Goal: Use online tool/utility: Utilize a website feature to perform a specific function

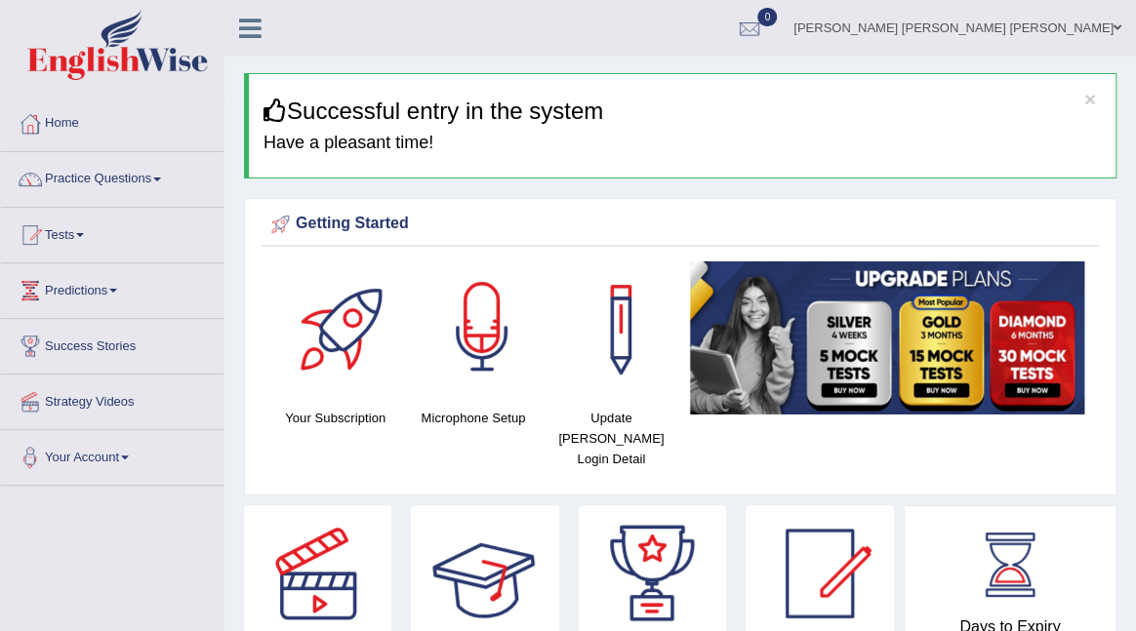
click at [488, 357] on div at bounding box center [482, 330] width 137 height 137
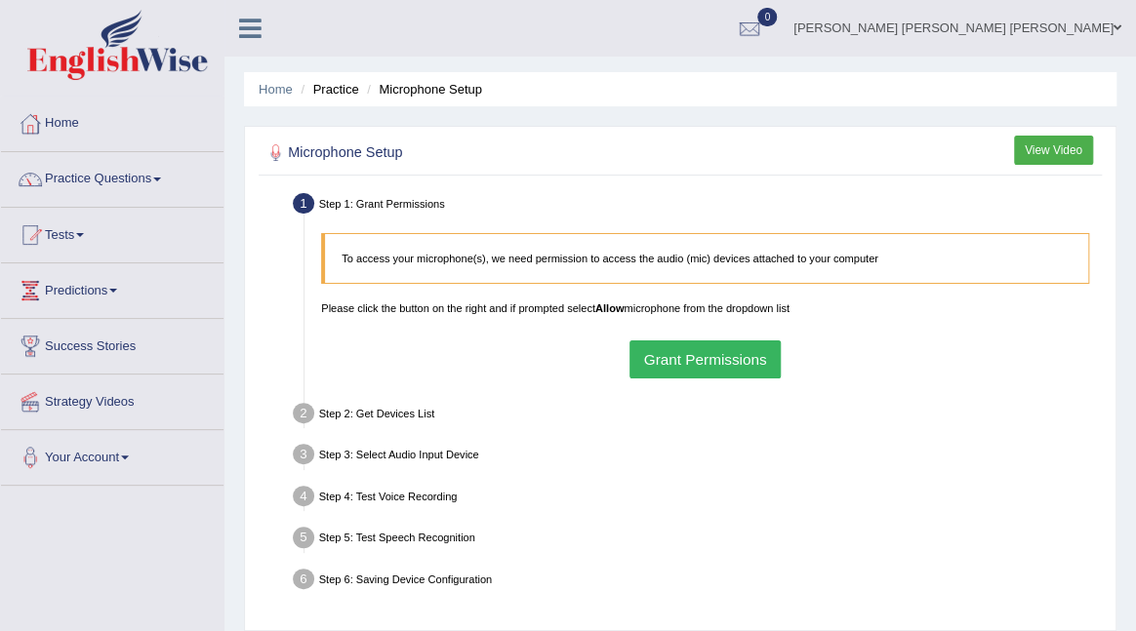
click at [687, 361] on button "Grant Permissions" at bounding box center [704, 360] width 151 height 38
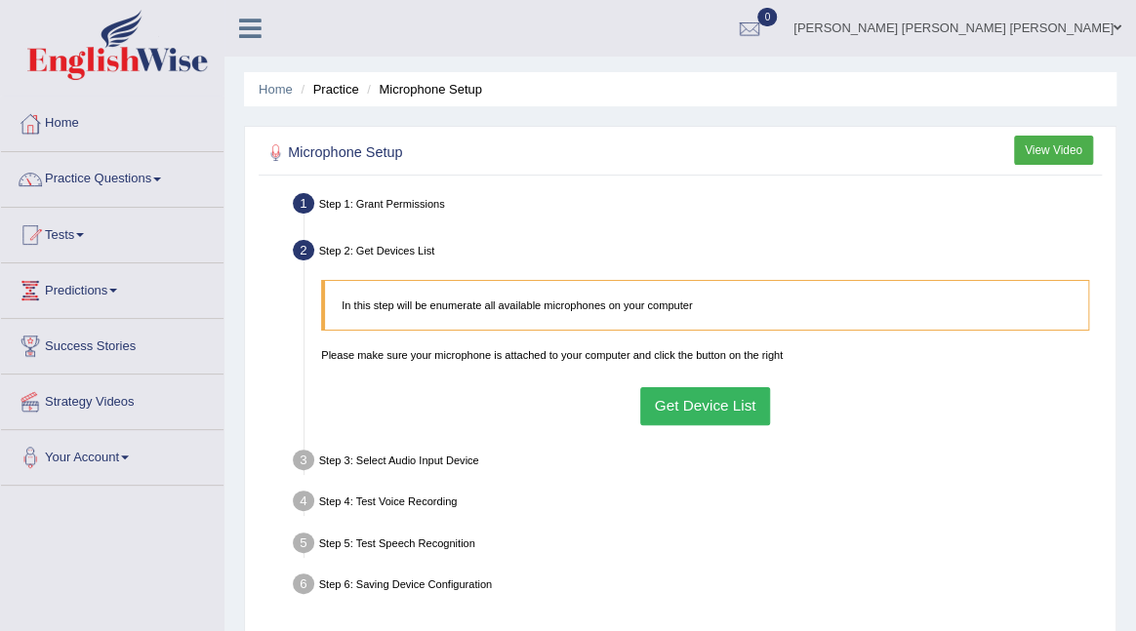
click at [688, 398] on button "Get Device List" at bounding box center [705, 406] width 130 height 38
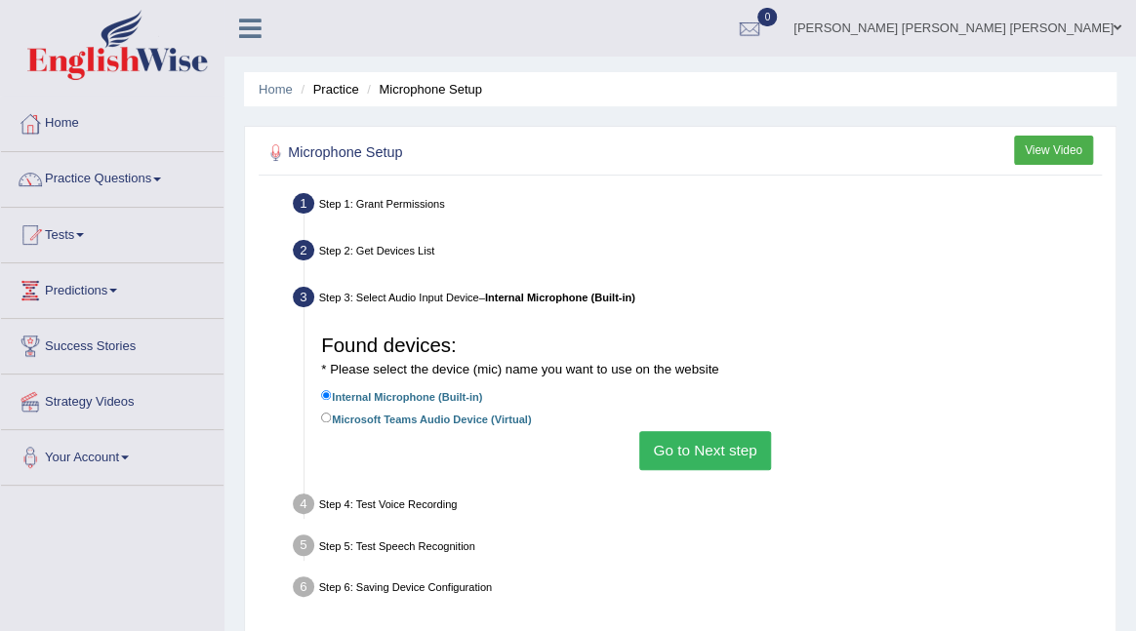
click at [694, 461] on button "Go to Next step" at bounding box center [705, 450] width 132 height 38
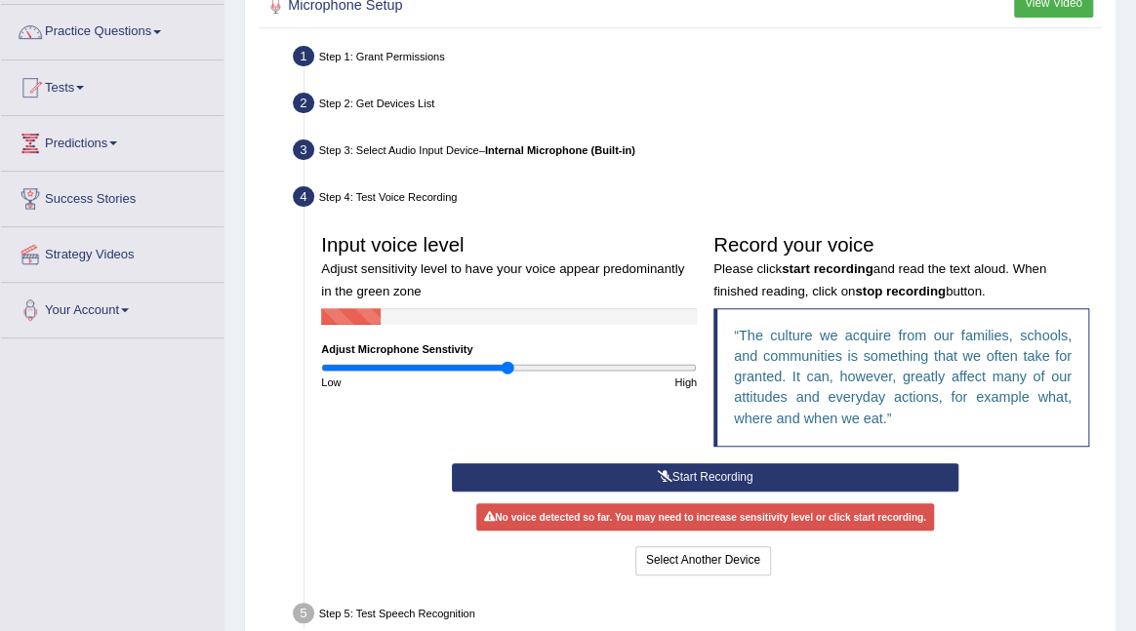
scroll to position [148, 0]
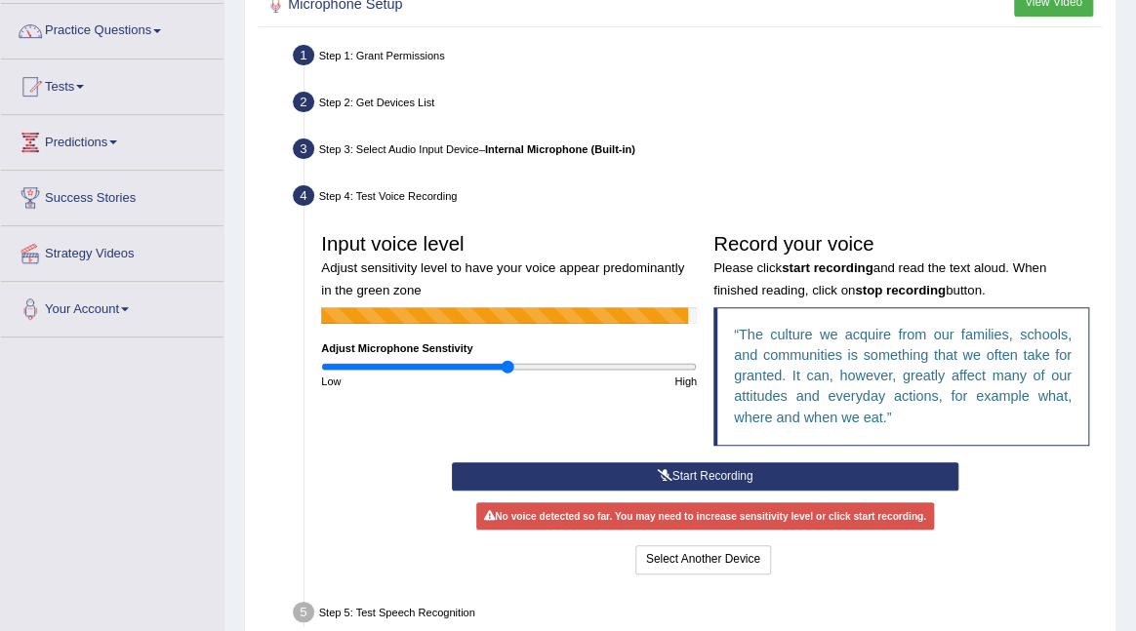
click at [682, 475] on button "Start Recording" at bounding box center [705, 477] width 506 height 28
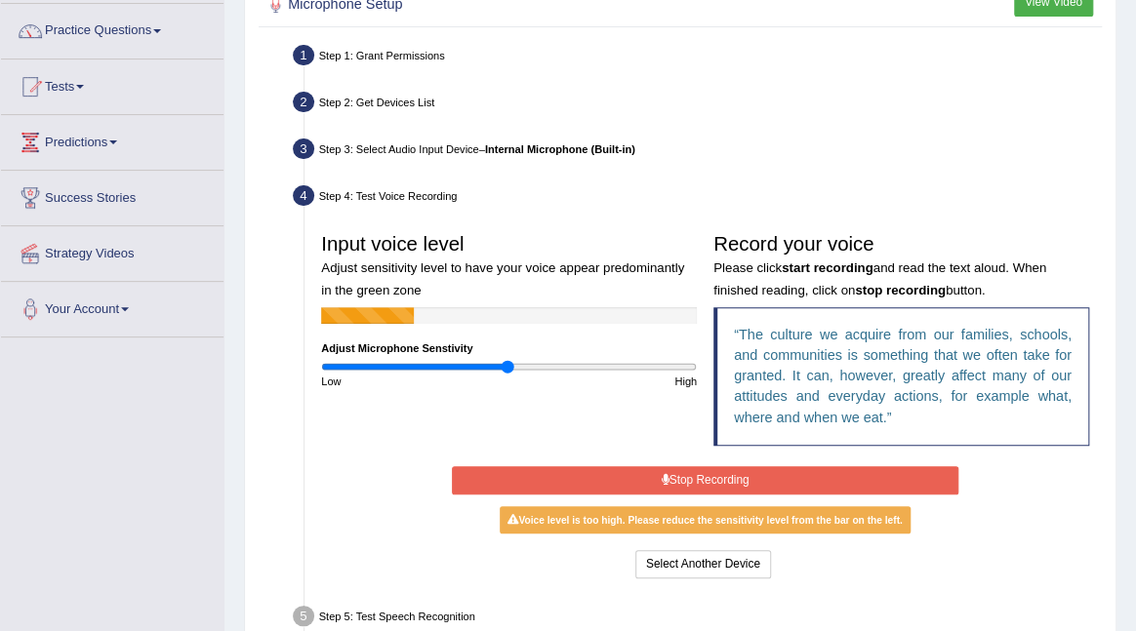
click at [682, 475] on button "Stop Recording" at bounding box center [705, 480] width 506 height 28
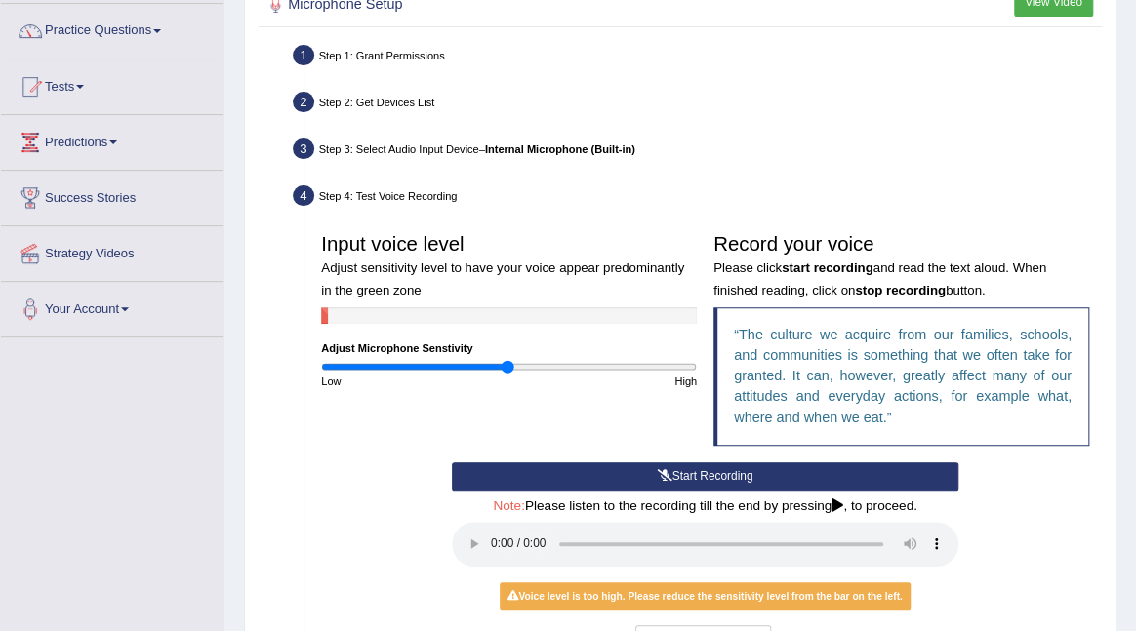
click at [855, 505] on h4 "Note: Please listen to the recording till the end by pressing , to proceed." at bounding box center [705, 507] width 506 height 15
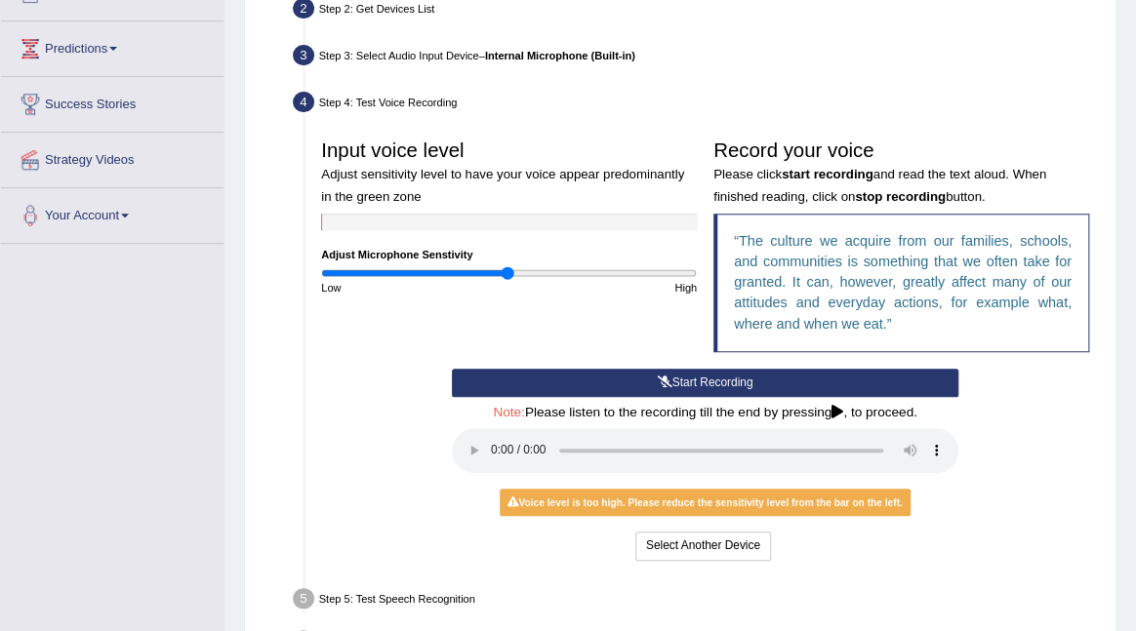
scroll to position [246, 0]
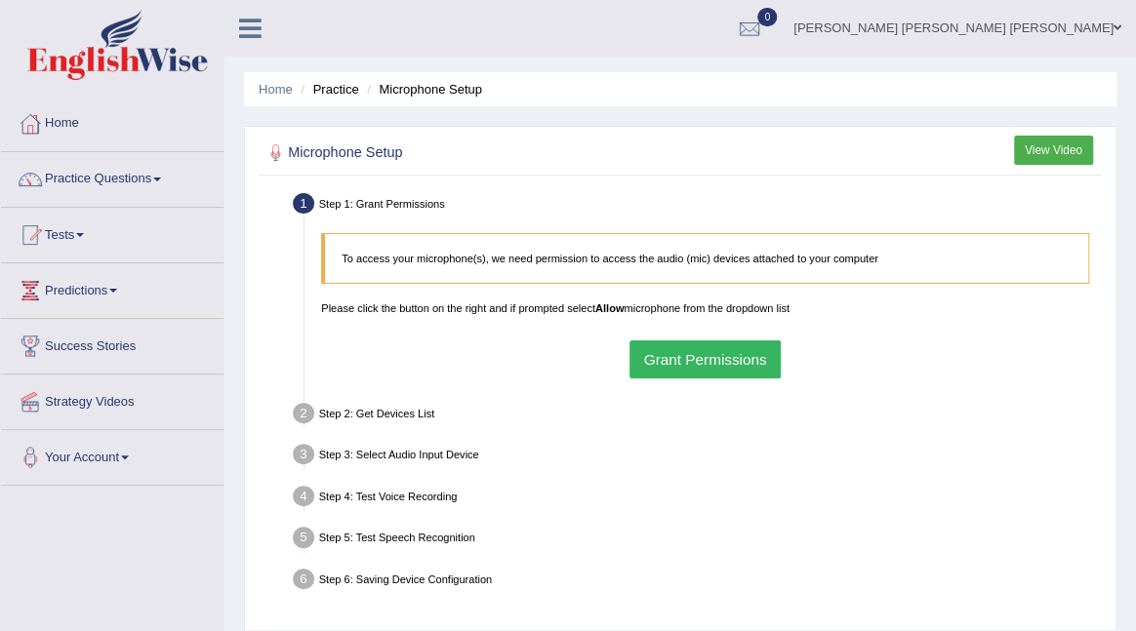
click at [658, 356] on button "Grant Permissions" at bounding box center [704, 360] width 151 height 38
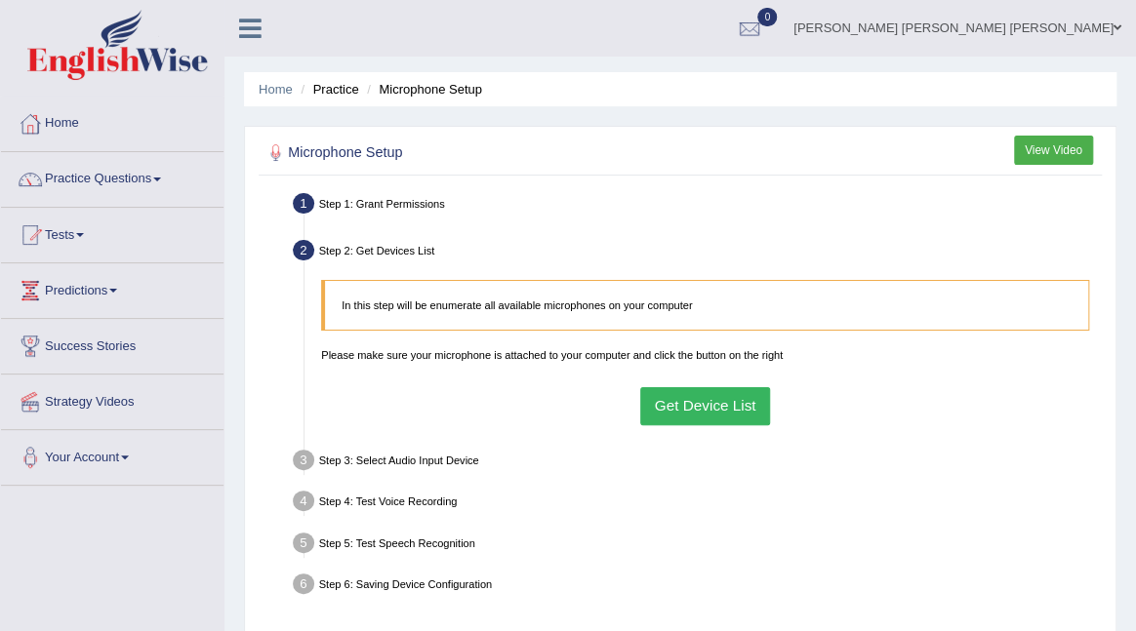
click at [681, 413] on button "Get Device List" at bounding box center [705, 406] width 130 height 38
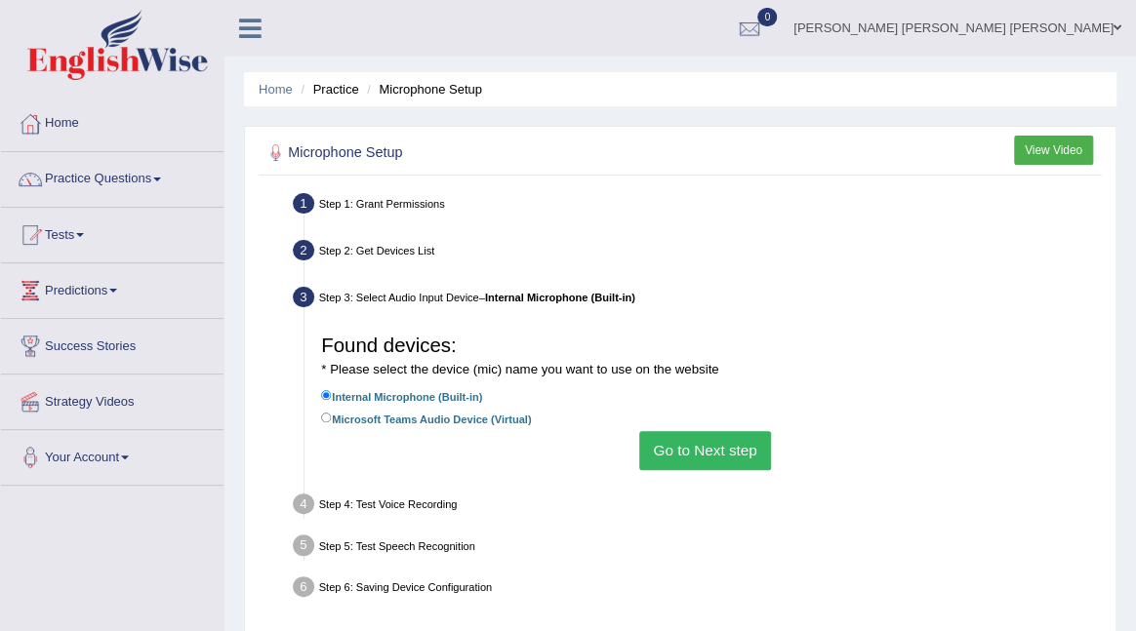
click at [669, 447] on button "Go to Next step" at bounding box center [705, 450] width 132 height 38
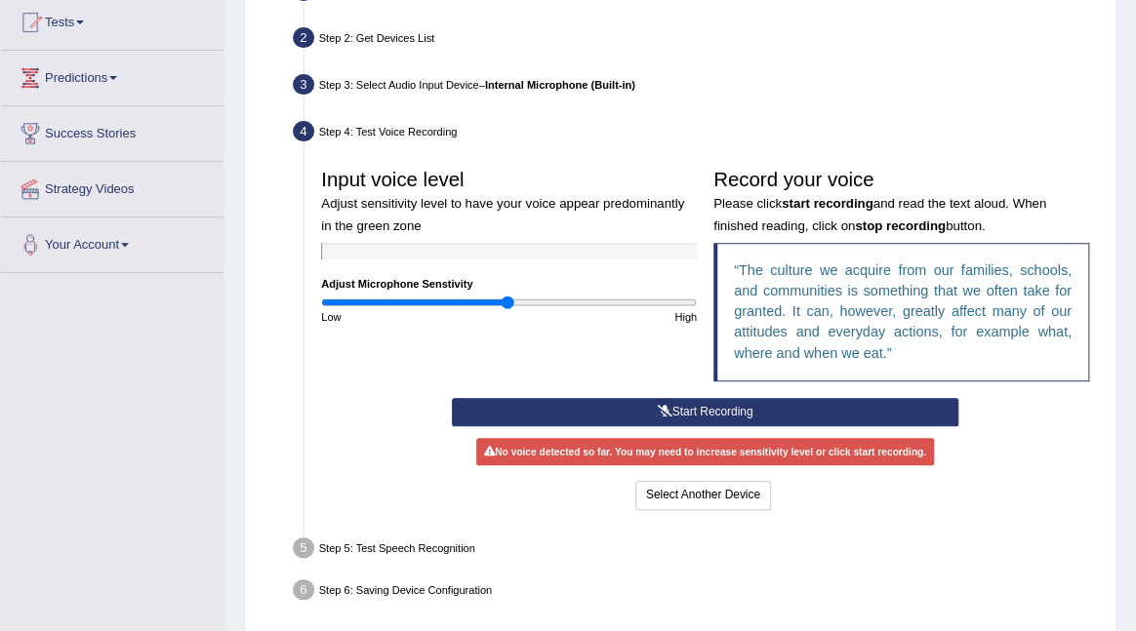
scroll to position [215, 0]
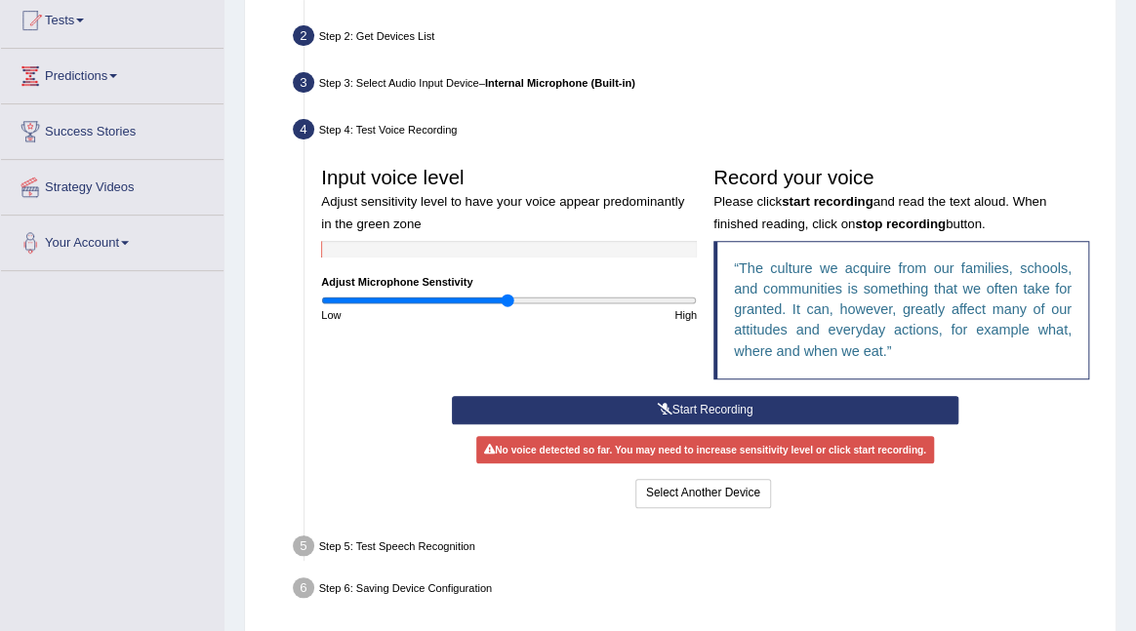
click at [646, 409] on button "Start Recording" at bounding box center [705, 410] width 506 height 28
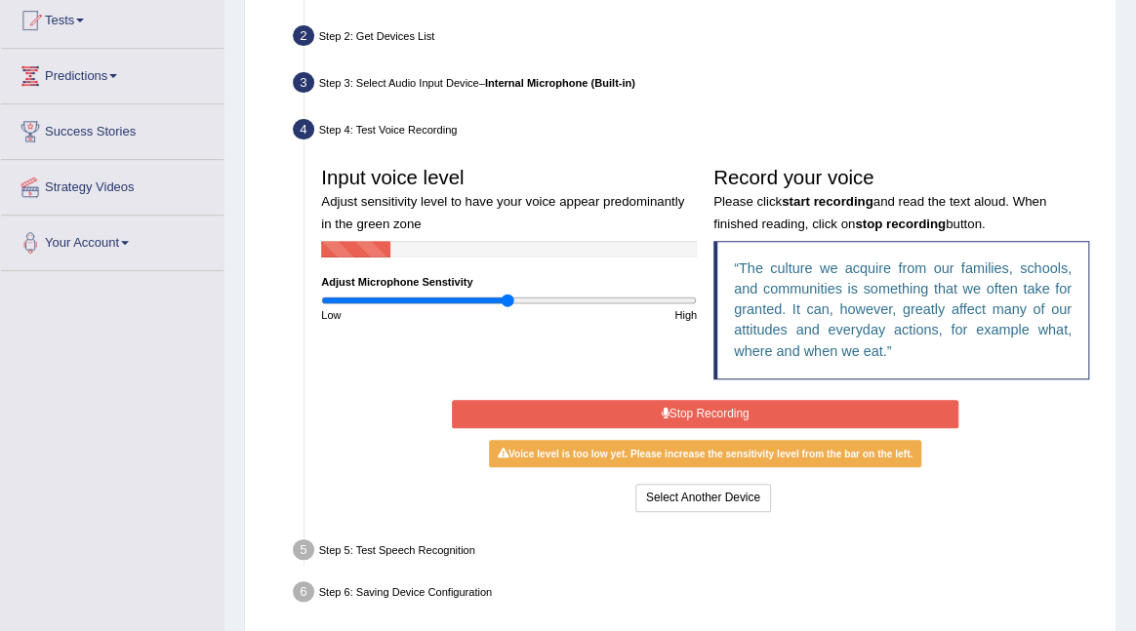
click at [506, 301] on input "range" at bounding box center [509, 301] width 376 height 14
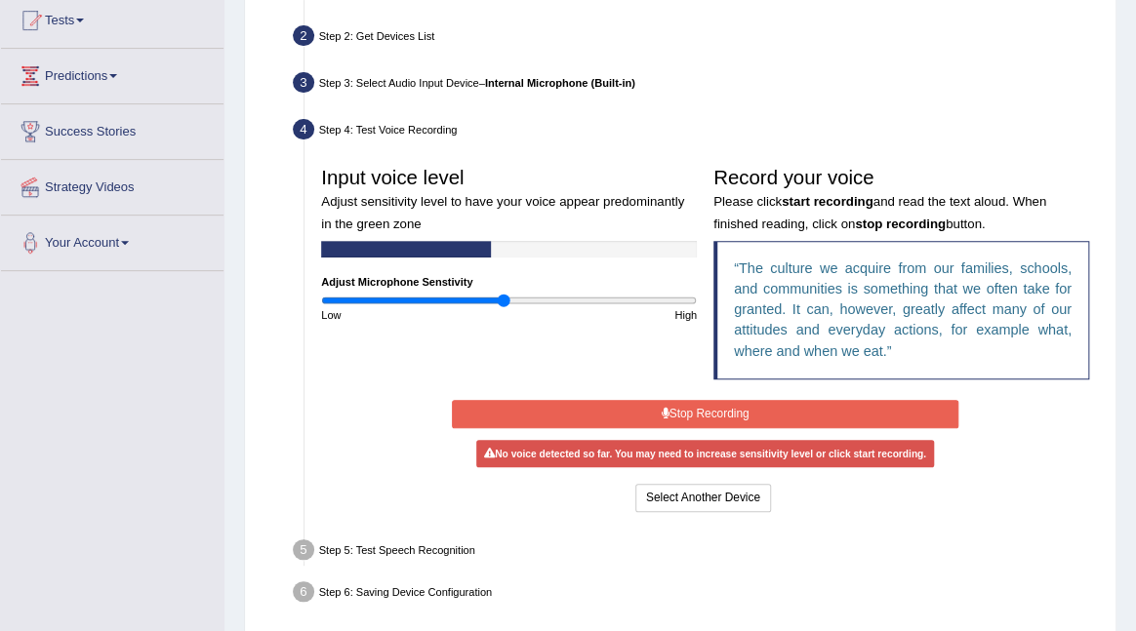
type input "0.98"
click at [502, 301] on input "range" at bounding box center [509, 301] width 376 height 14
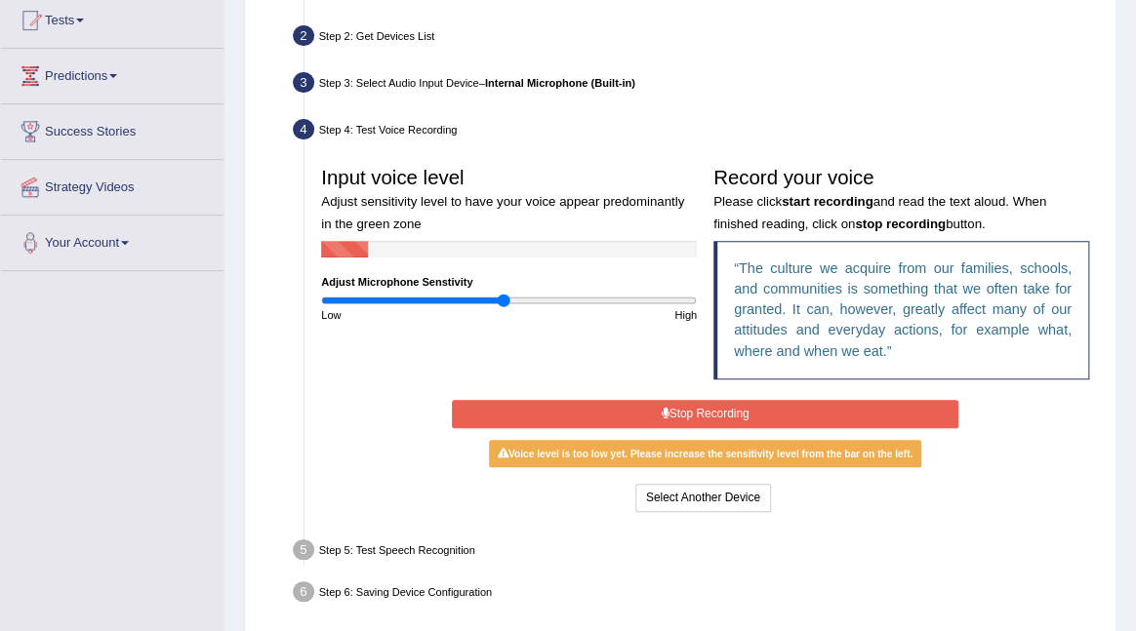
click at [686, 412] on button "Stop Recording" at bounding box center [705, 414] width 506 height 28
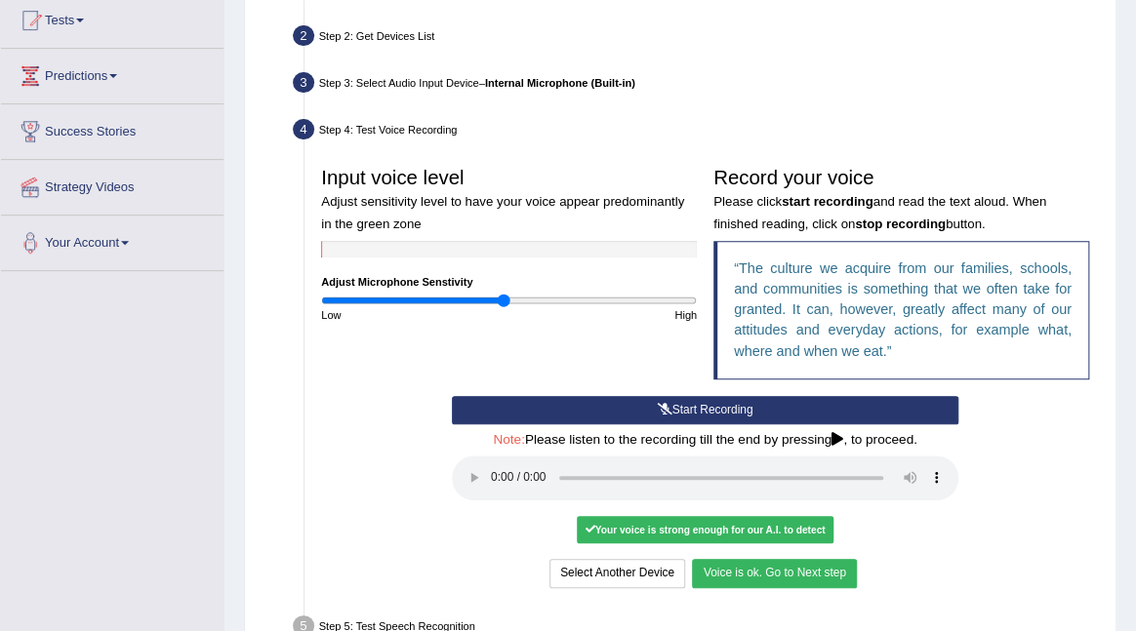
click at [808, 574] on button "Voice is ok. Go to Next step" at bounding box center [774, 573] width 164 height 28
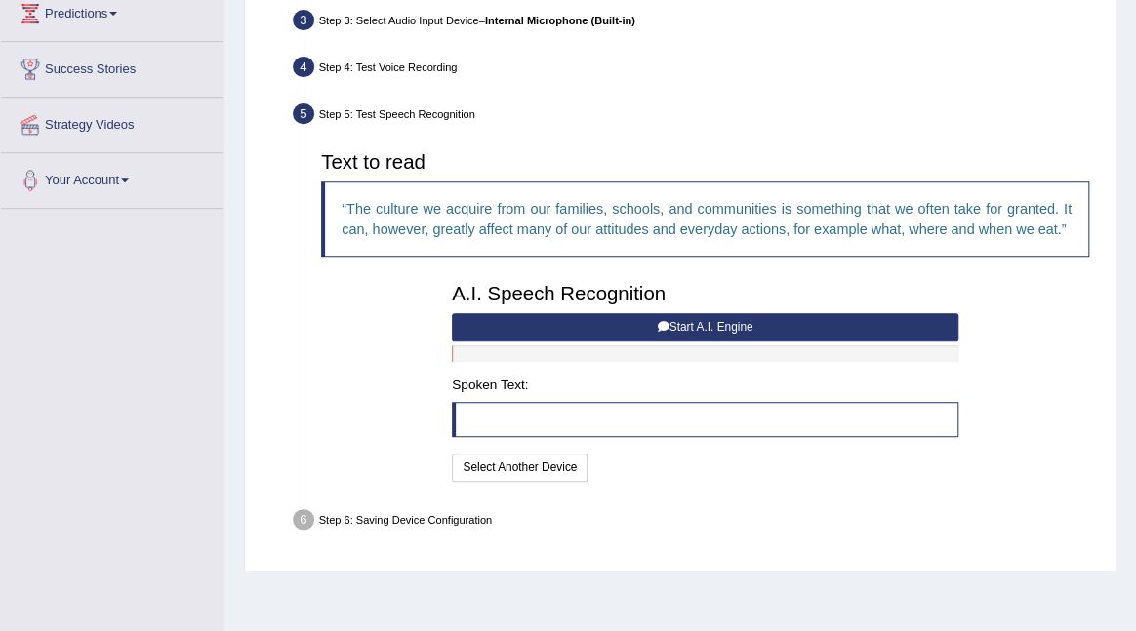
scroll to position [278, 0]
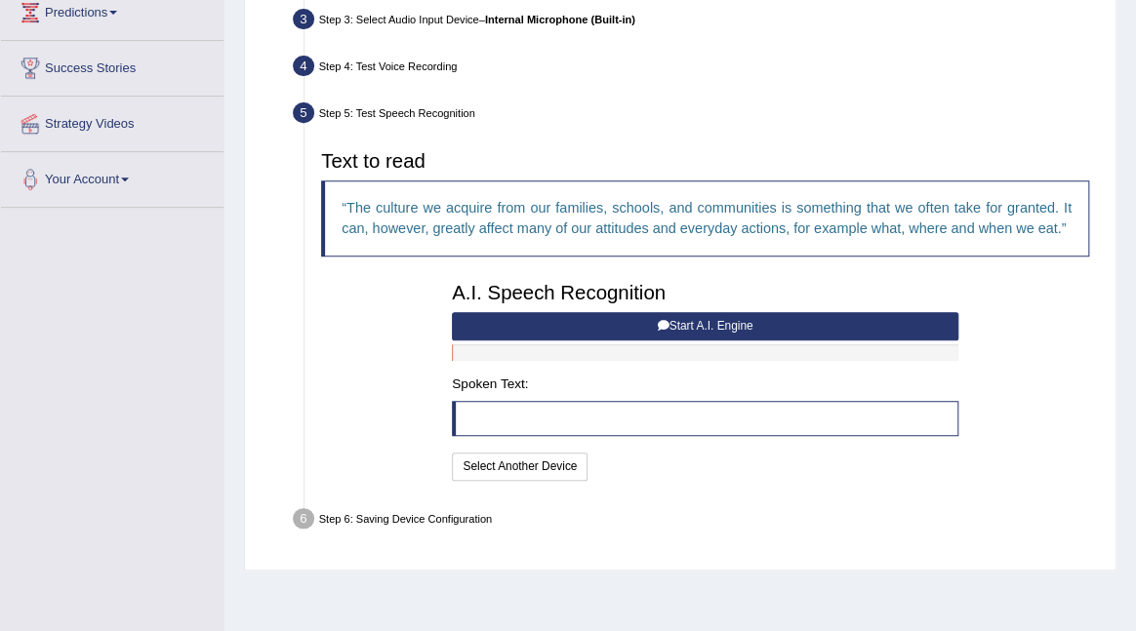
click at [637, 341] on button "Start A.I. Engine" at bounding box center [705, 326] width 506 height 28
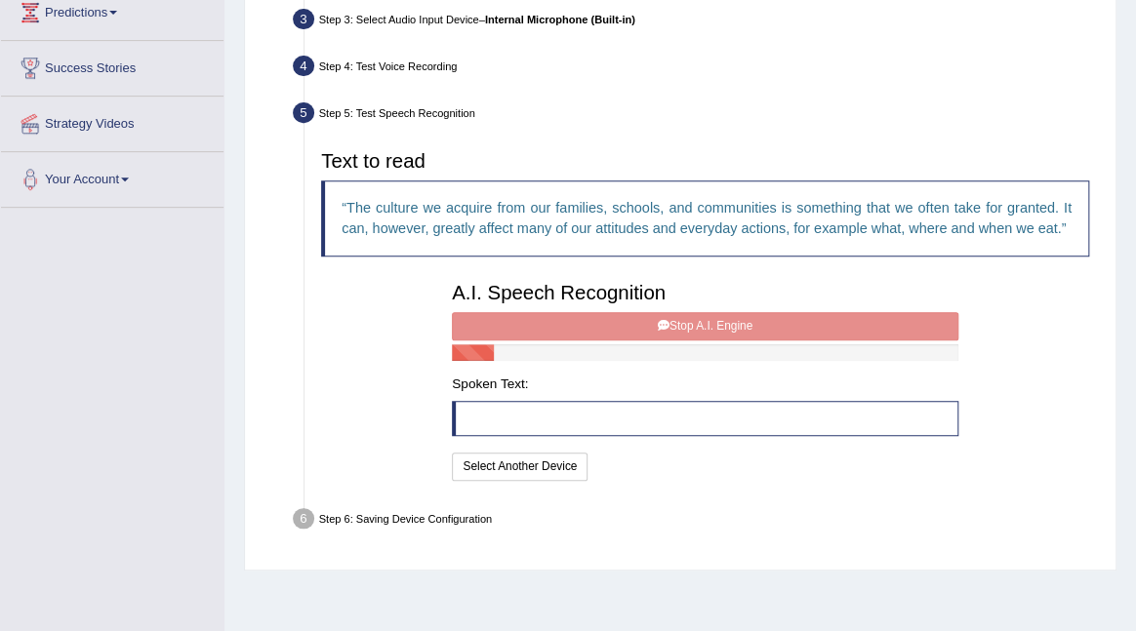
click at [623, 347] on div "A.I. Speech Recognition Start A.I. Engine Stop A.I. Engine Note: Please listen …" at bounding box center [705, 379] width 523 height 212
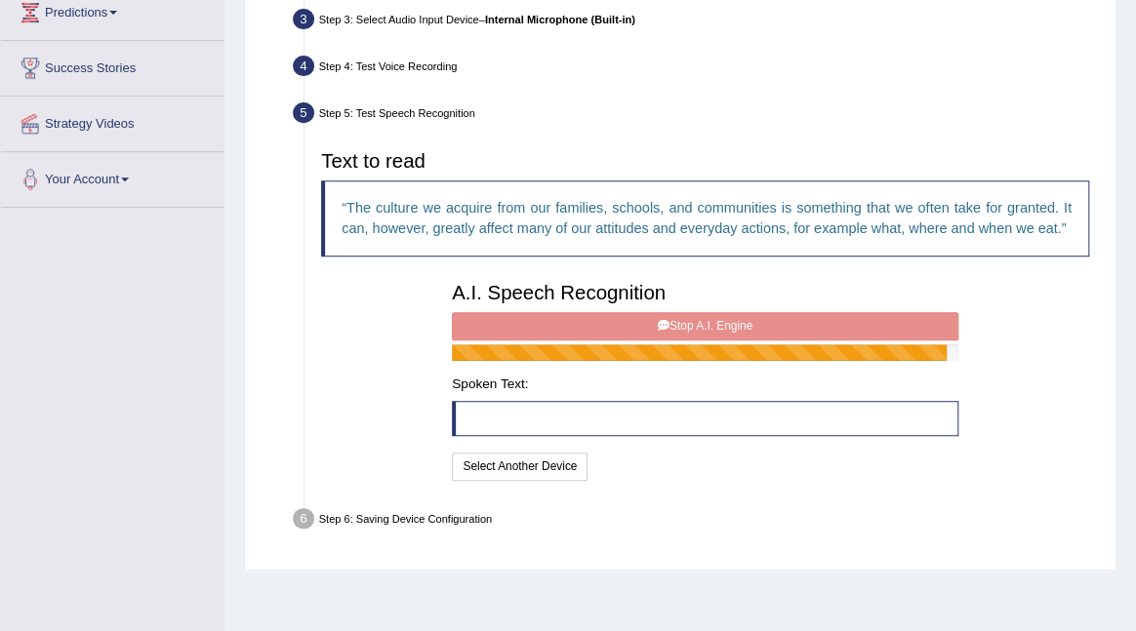
click at [623, 347] on div "A.I. Speech Recognition Start A.I. Engine Stop A.I. Engine Note: Please listen …" at bounding box center [705, 379] width 523 height 212
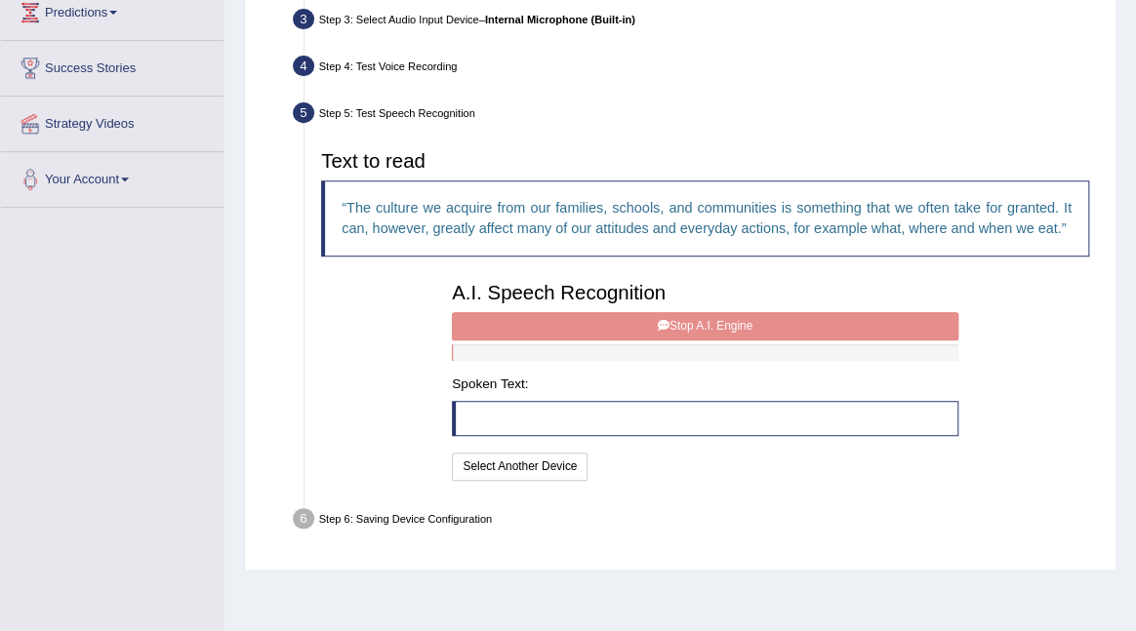
click at [707, 351] on div "A.I. Speech Recognition Start A.I. Engine Stop A.I. Engine Note: Please listen …" at bounding box center [705, 379] width 523 height 212
click at [543, 481] on button "Select Another Device" at bounding box center [520, 467] width 136 height 28
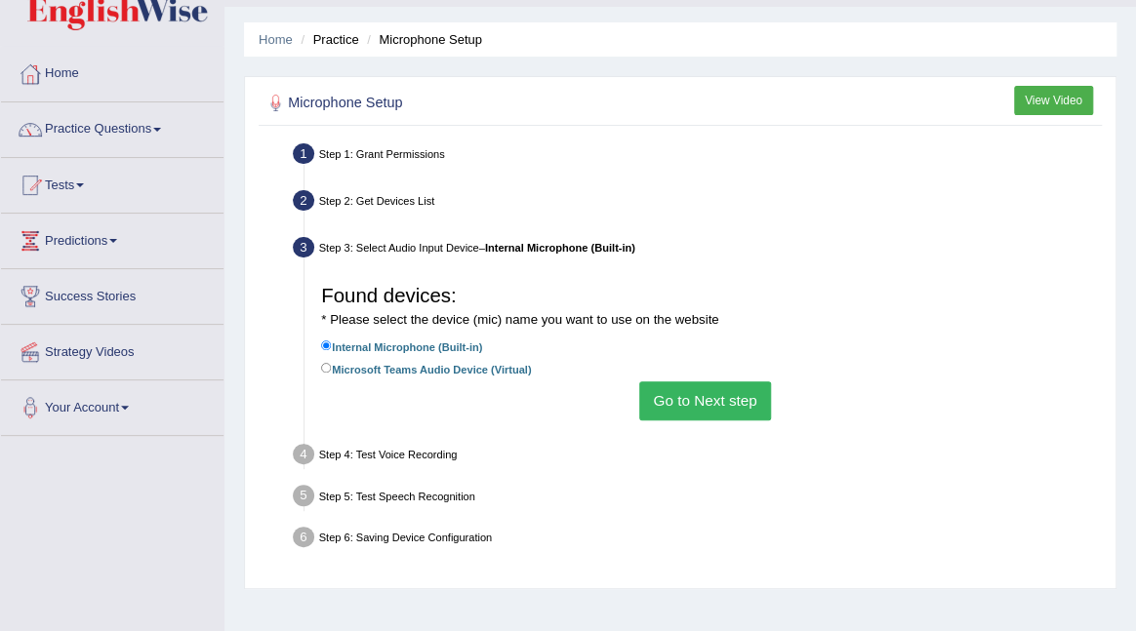
scroll to position [0, 0]
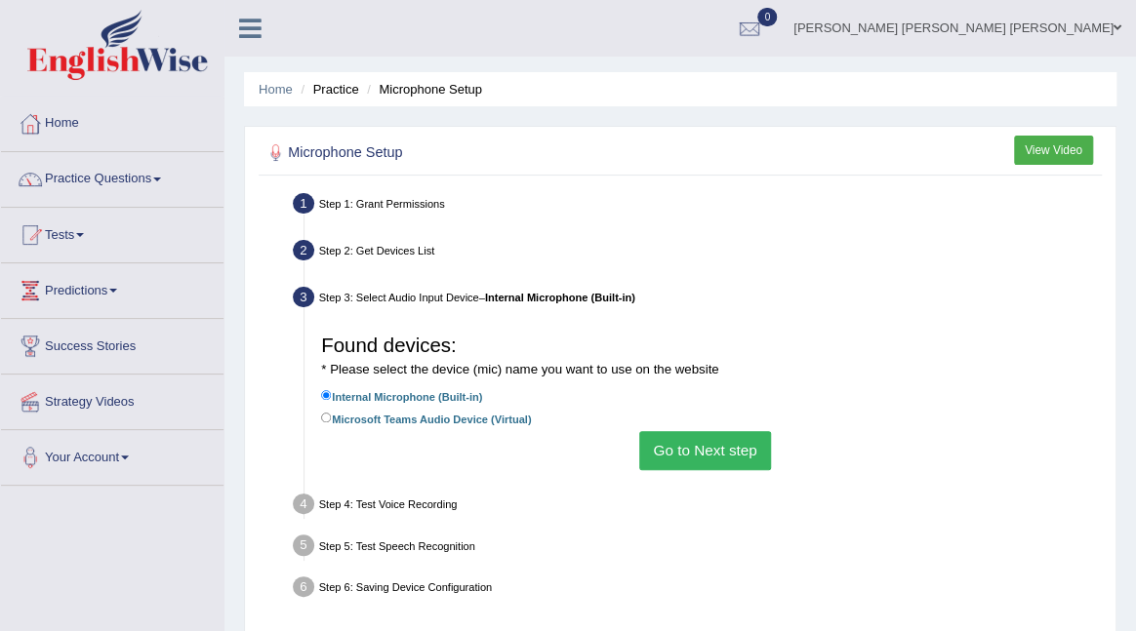
click at [268, 2] on div at bounding box center [258, 21] width 68 height 43
